Goal: Contribute content

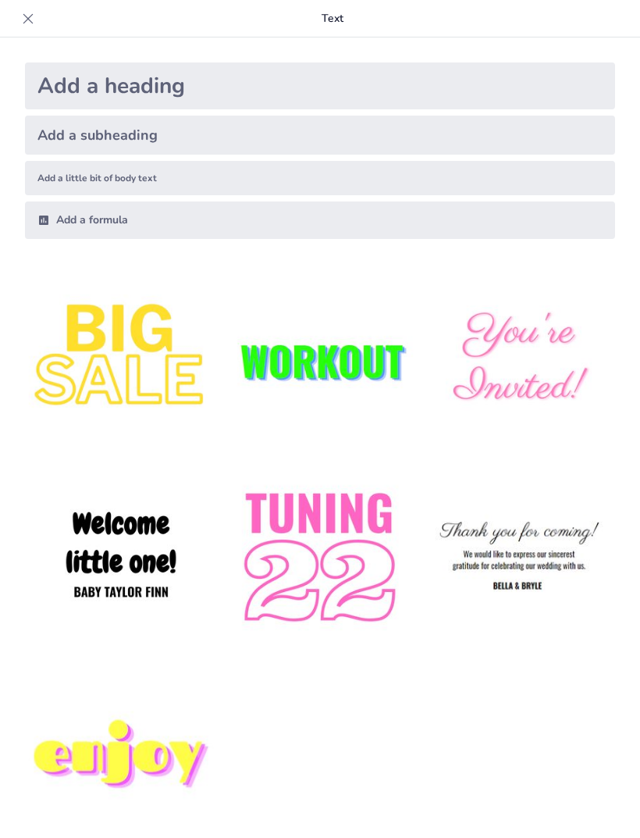
type input "Desarrollo del Derecho en [PERSON_NAME][GEOGRAPHIC_DATA]: De la [GEOGRAPHIC_DAT…"
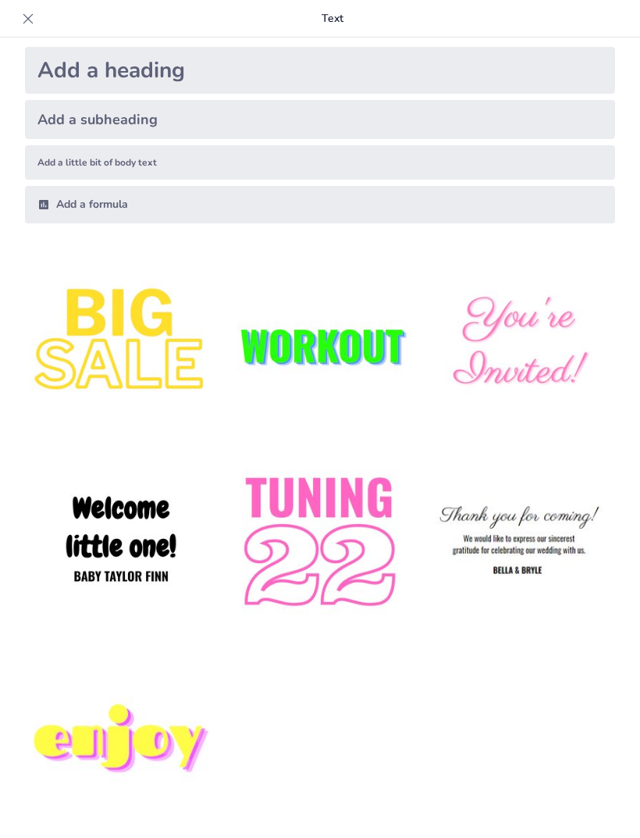
scroll to position [12, 0]
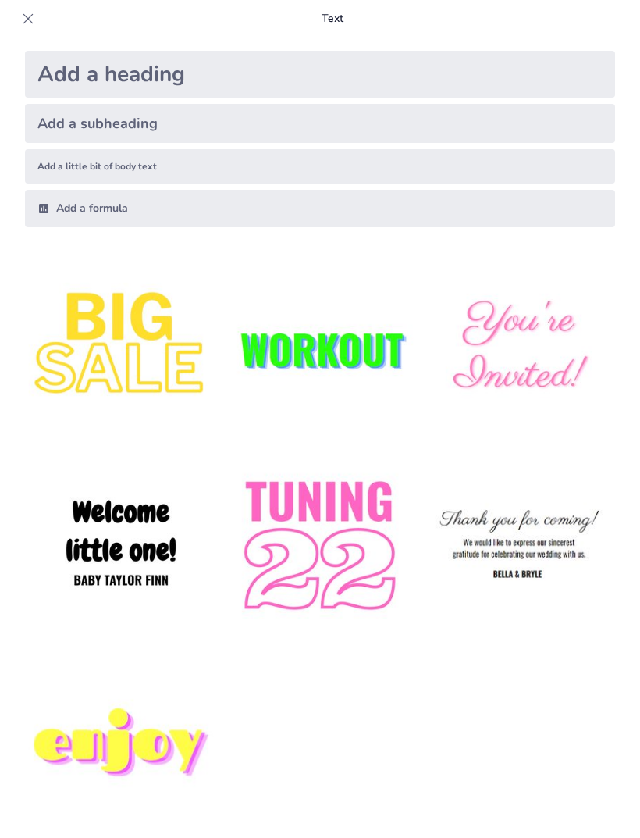
click at [27, 18] on icon at bounding box center [28, 18] width 10 height 10
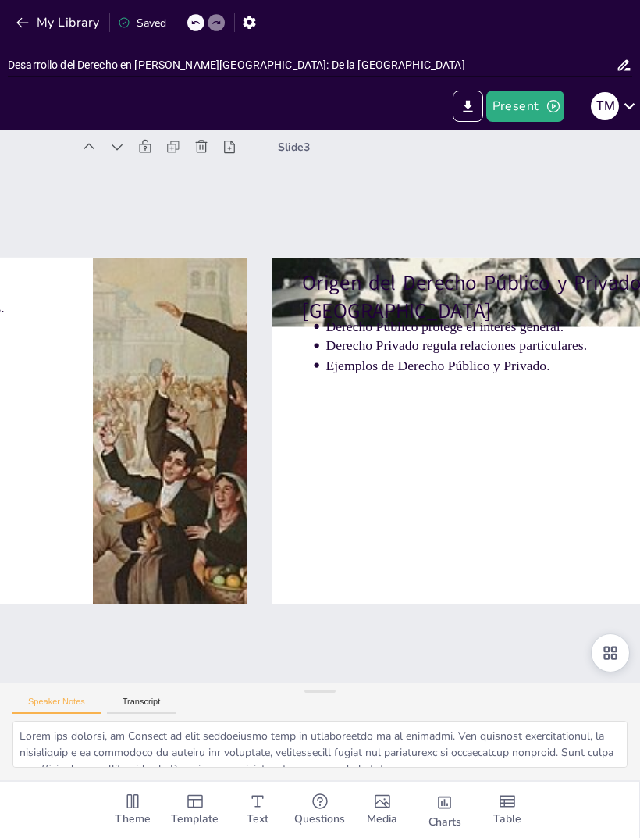
type textarea "El Derecho Público se establece para garantizar el bienestar de la sociedad en …"
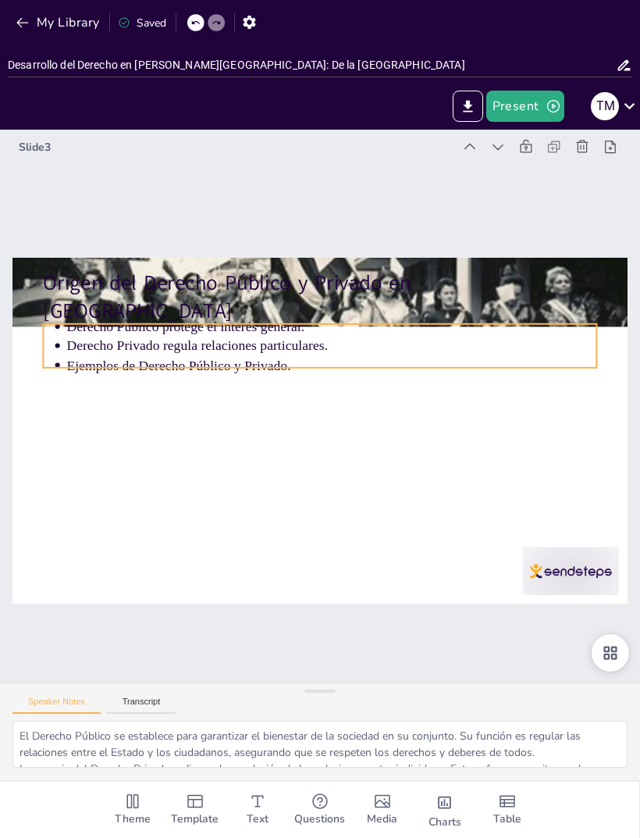
click at [436, 367] on p "Derecho Público protege el interés general." at bounding box center [341, 483] width 493 height 233
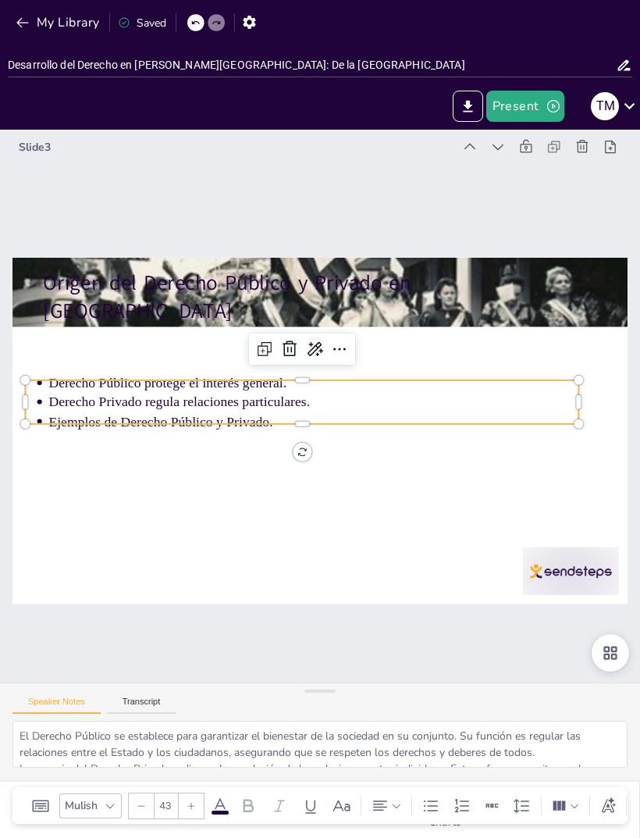
click at [439, 288] on p "Origen del Derecho Público y Privado en [GEOGRAPHIC_DATA]" at bounding box center [354, 303] width 544 height 226
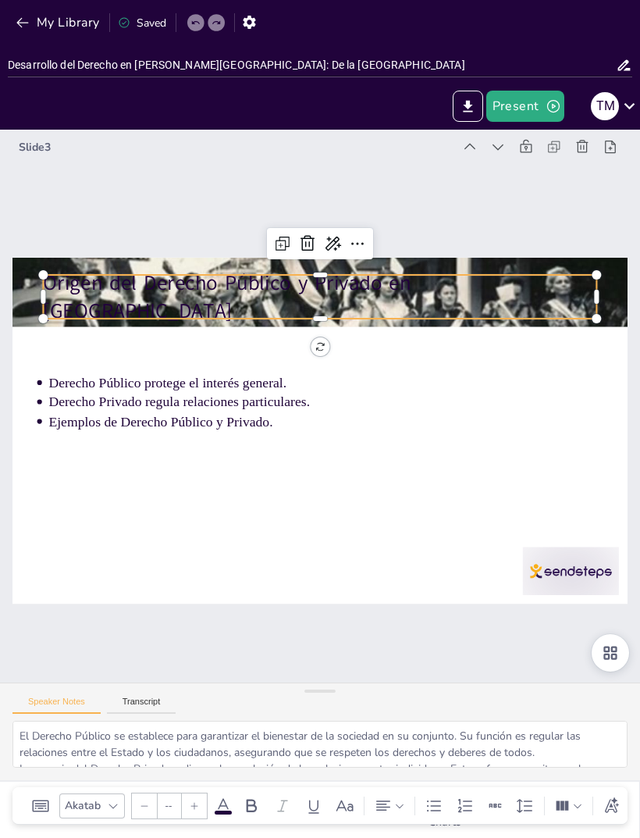
type input "64"
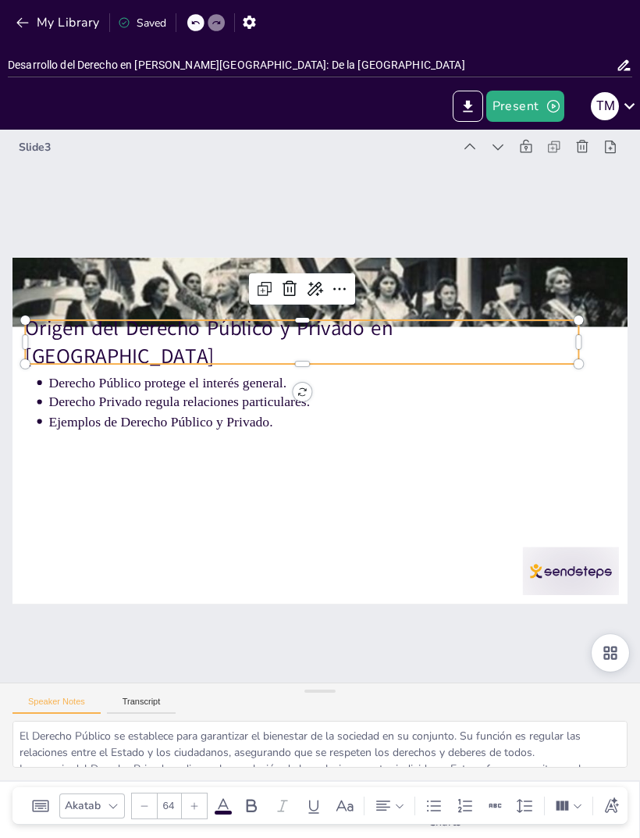
click at [276, 635] on div "Slide 3 Origen del Derecho Público y Privado en Roma Derecho Público protege el…" at bounding box center [320, 406] width 839 height 845
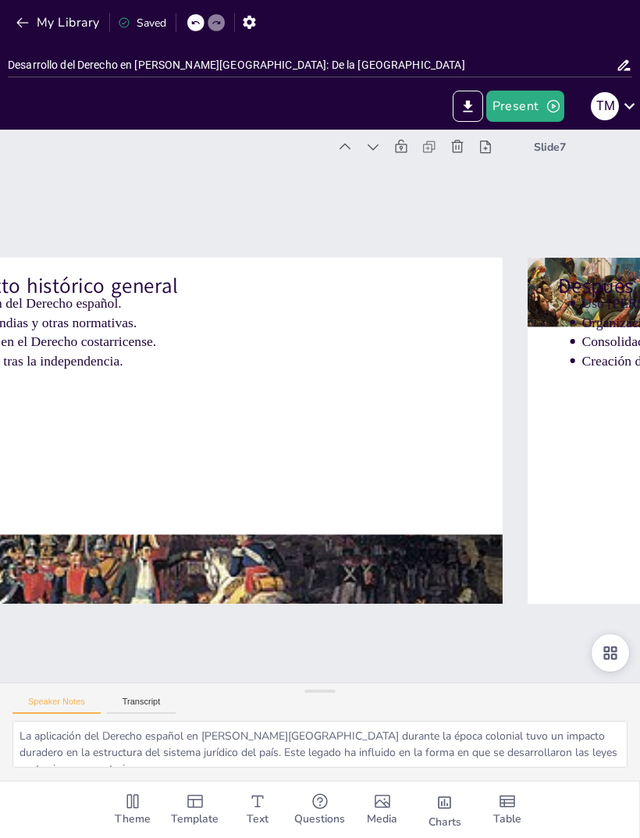
type textarea "La continuidad en el uso [PERSON_NAME] españolas tras la independencia muestra …"
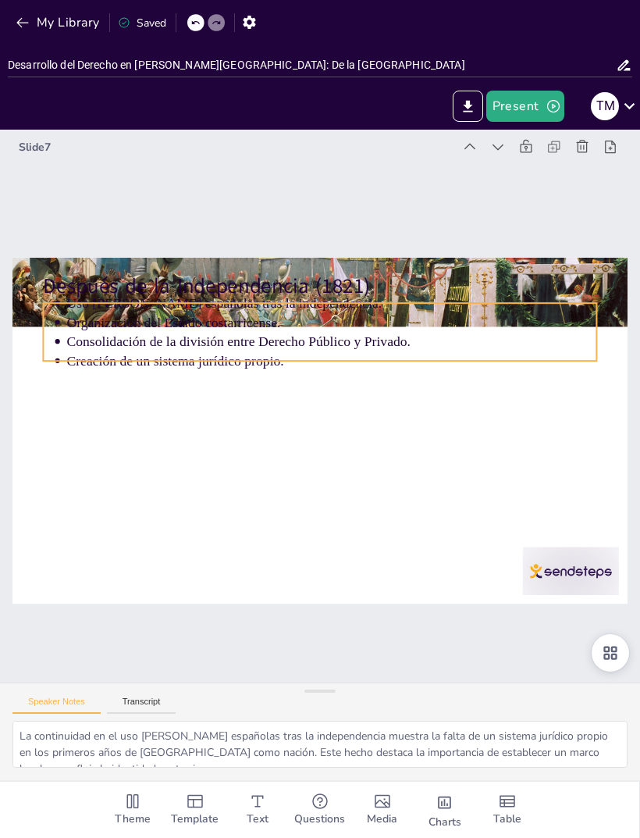
click at [308, 340] on p "Consolidación de la división entre Derecho Público y Privado." at bounding box center [345, 346] width 522 height 130
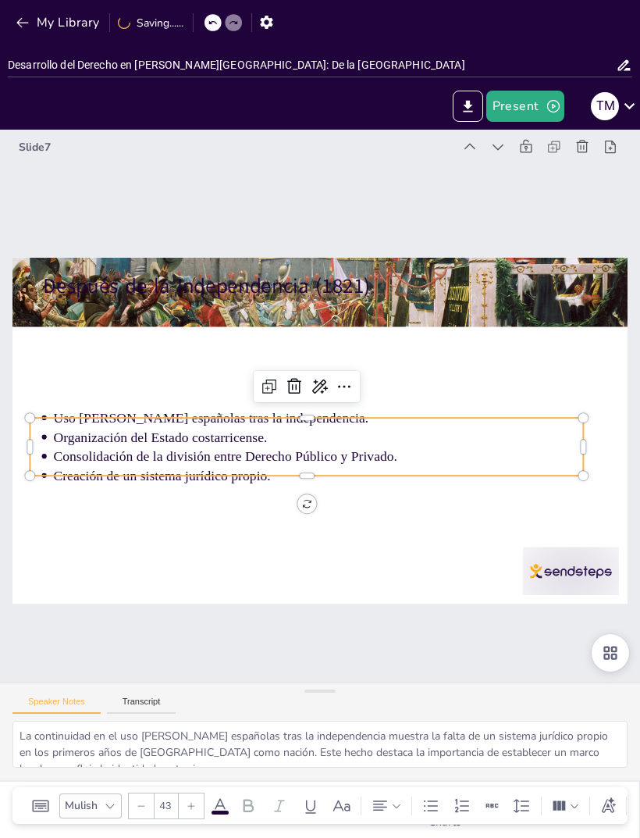
click at [382, 421] on p "Después de la Independencia (1821)" at bounding box center [356, 520] width 535 height 198
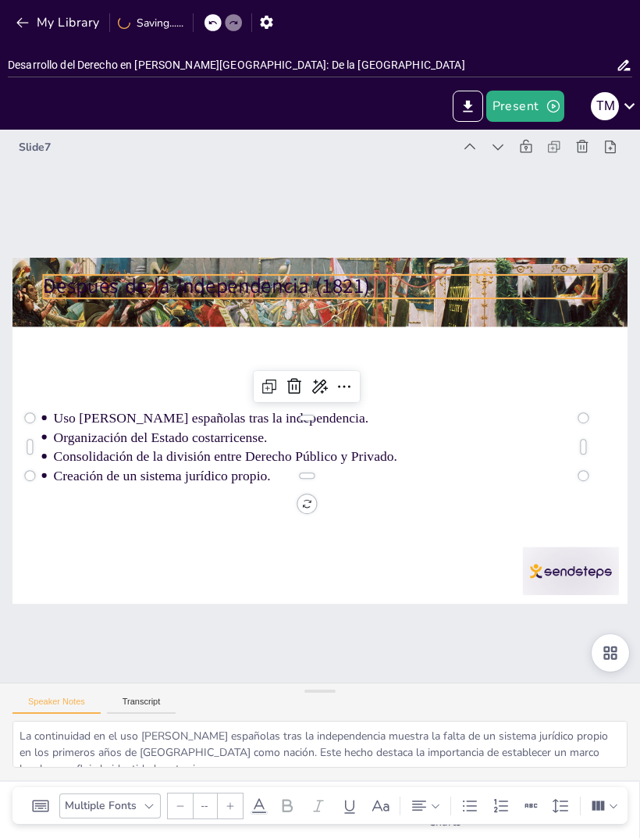
type input "64"
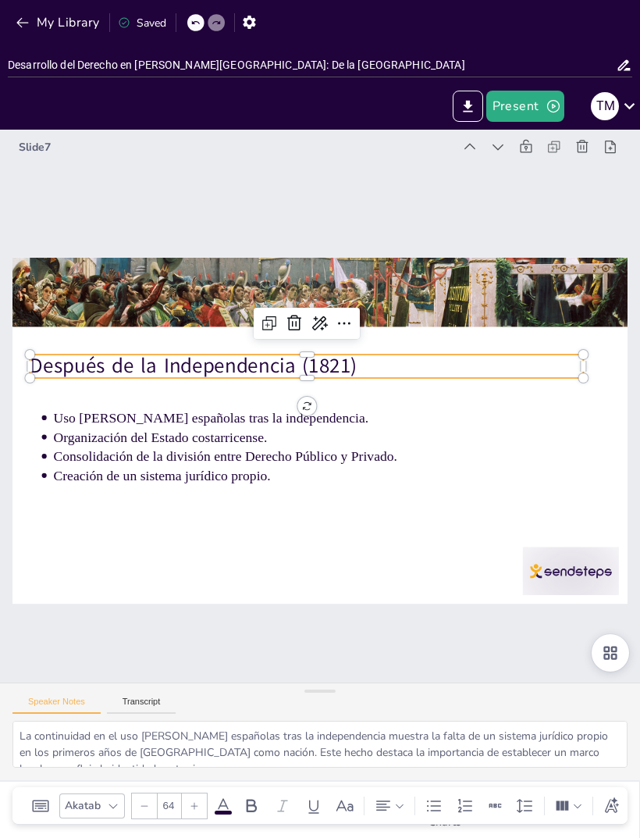
click at [224, 644] on div "Slide 7 Después de la Independencia (1821) Uso [PERSON_NAME] españolas tras la …" at bounding box center [320, 406] width 830 height 798
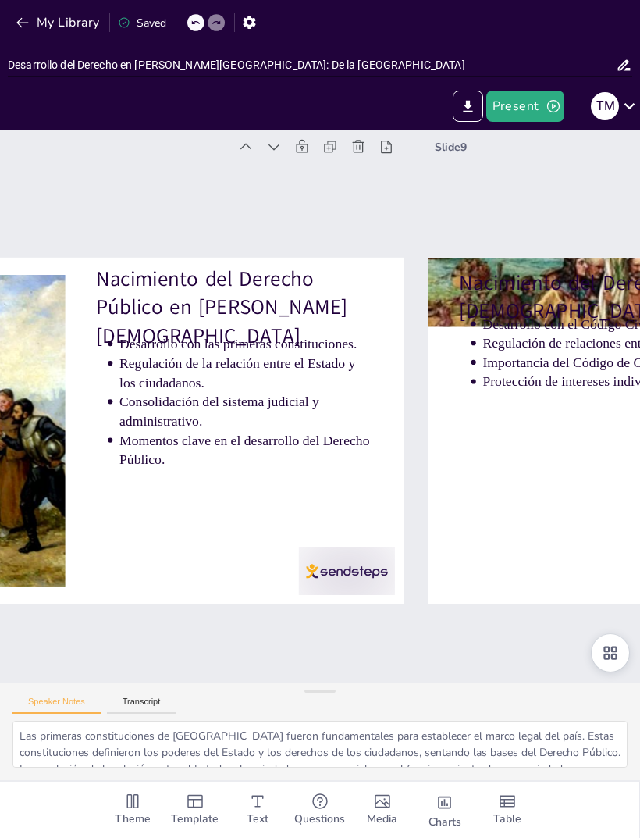
type textarea "El Código Civil de 1841 fue un hito en la regulación de las relaciones privadas…"
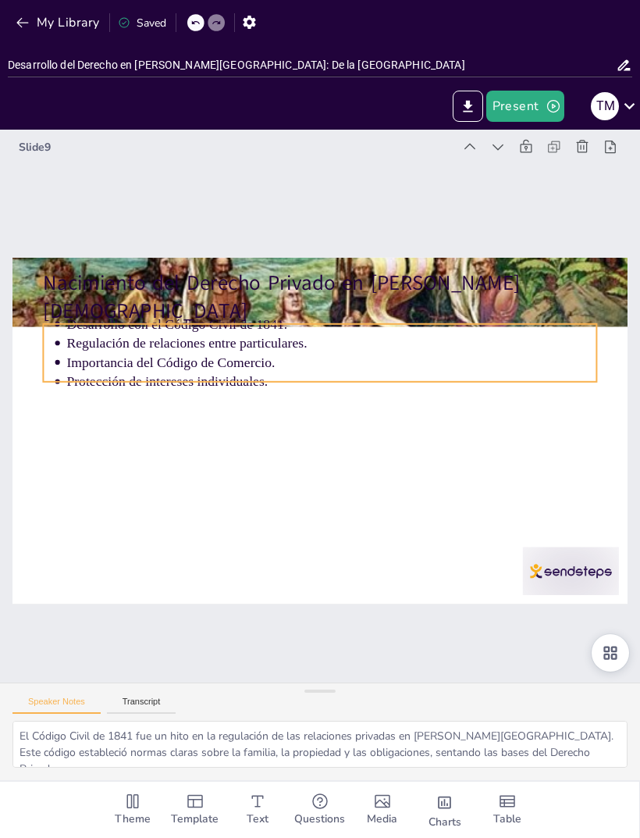
click at [263, 350] on p "Regulación de relaciones entre particulares." at bounding box center [364, 452] width 327 height 440
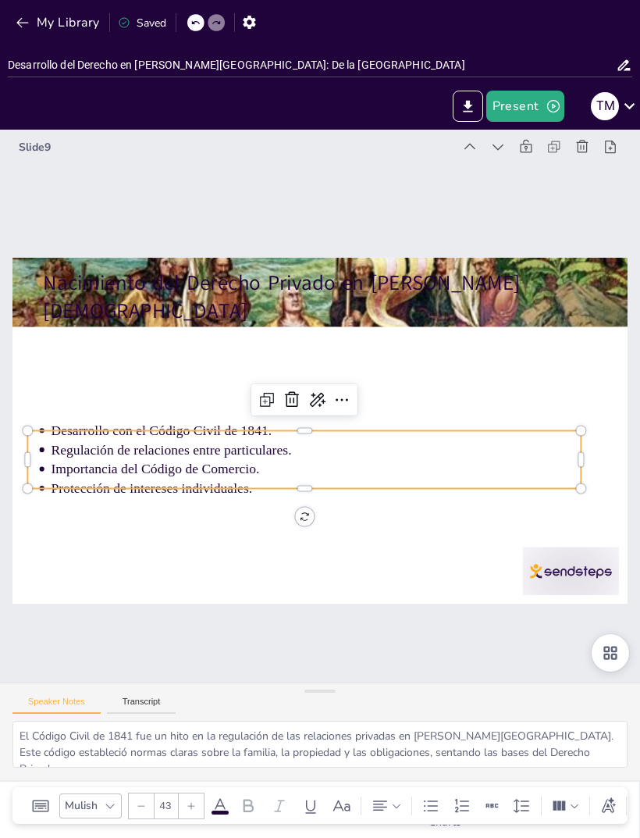
click at [342, 287] on p "Nacimiento del Derecho Privado en [PERSON_NAME][DEMOGRAPHIC_DATA]" at bounding box center [385, 318] width 482 height 372
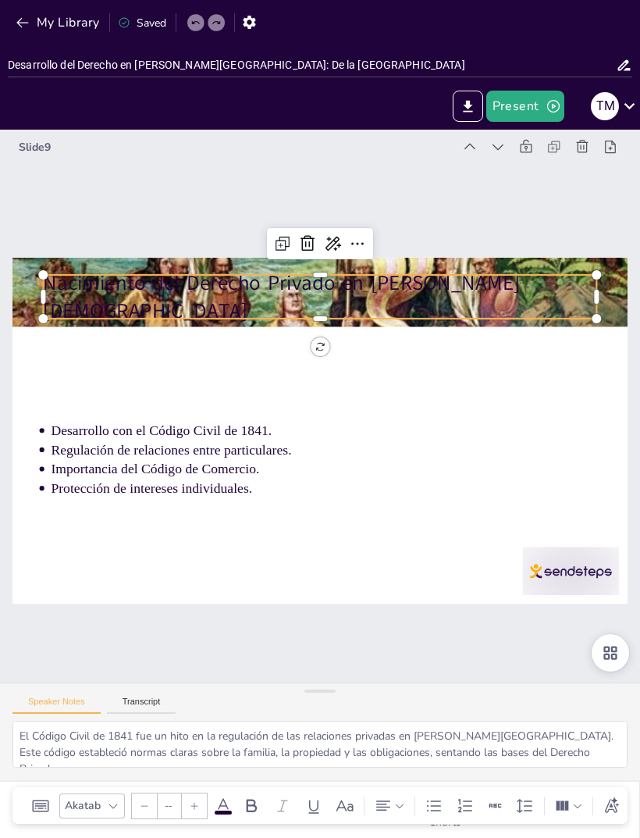
type input "64"
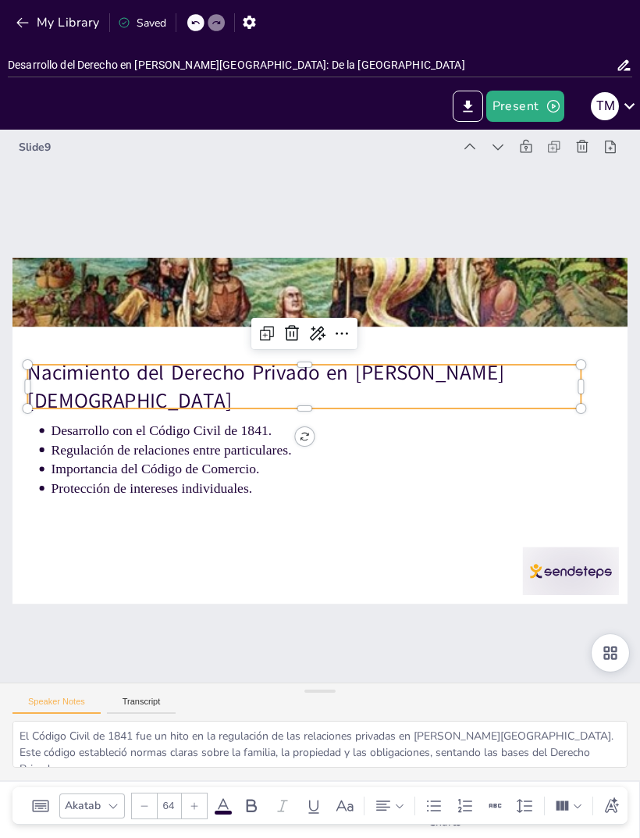
click at [258, 646] on div "Slide 9 Nacimiento del Derecho Privado en [PERSON_NAME][DEMOGRAPHIC_DATA] Desar…" at bounding box center [319, 405] width 809 height 765
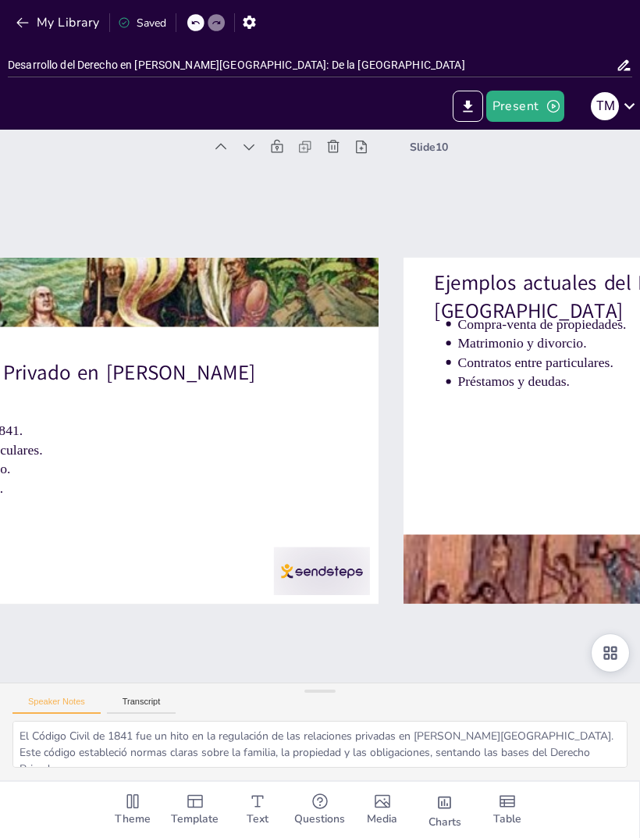
type textarea "La compra-venta de propiedades es uno de los ejemplos más comunes del Derecho P…"
